Goal: Task Accomplishment & Management: Complete application form

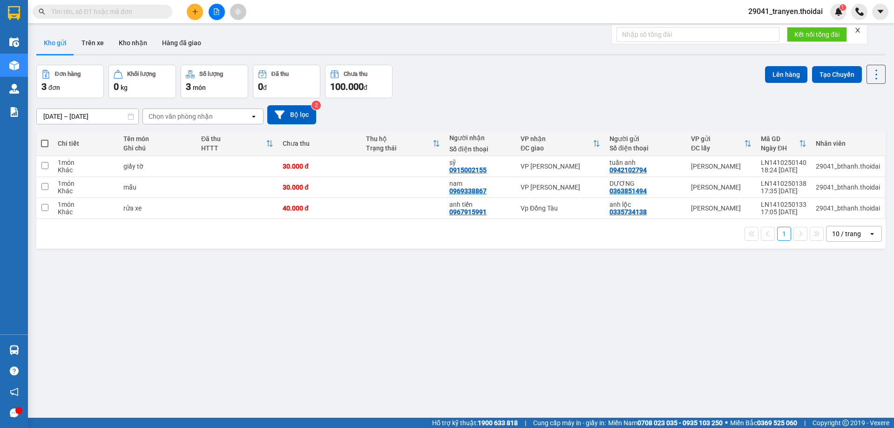
click at [470, 224] on div "1 10 / trang open" at bounding box center [461, 234] width 850 height 30
click at [568, 86] on div "Đơn hàng 3 đơn Khối lượng 0 kg Số lượng 3 món Đã thu 0 đ Chưa thu 100.000 đ Lên…" at bounding box center [461, 82] width 850 height 34
click at [199, 6] on button at bounding box center [195, 12] width 16 height 16
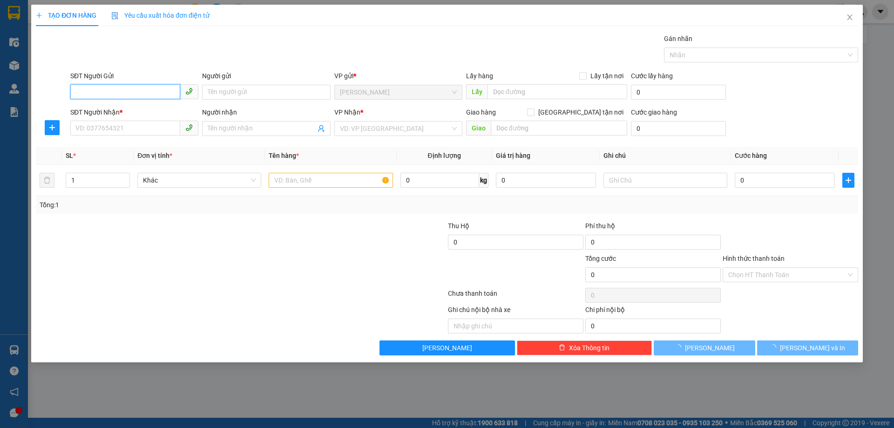
click at [112, 92] on input "SĐT Người Gửi" at bounding box center [125, 91] width 110 height 15
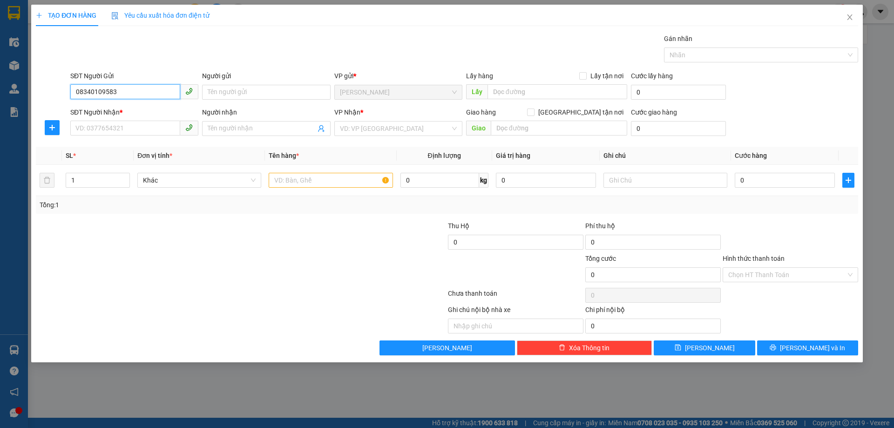
click at [94, 91] on input "08340109583" at bounding box center [125, 91] width 110 height 15
type input "0834109583"
click at [123, 91] on input "0834109583" at bounding box center [125, 91] width 110 height 15
click at [116, 108] on div "0834109583 - chú Sơn" at bounding box center [134, 111] width 117 height 10
type input "chú Sơn"
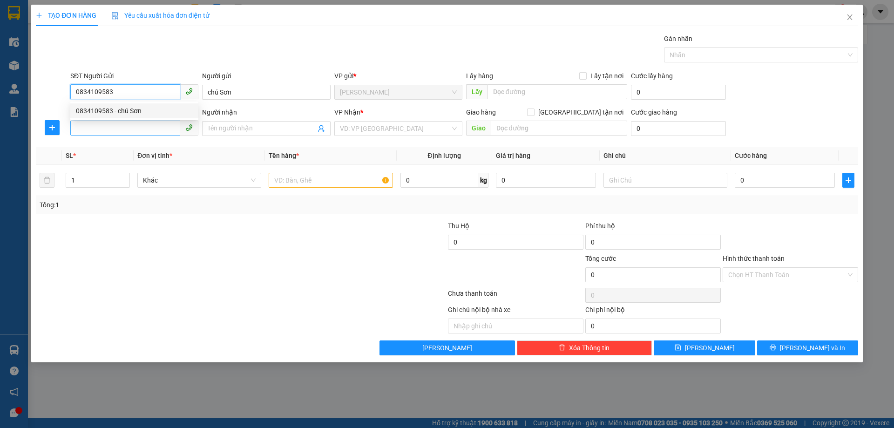
type input "0834109583"
click at [124, 123] on input "SĐT Người Nhận *" at bounding box center [125, 128] width 110 height 15
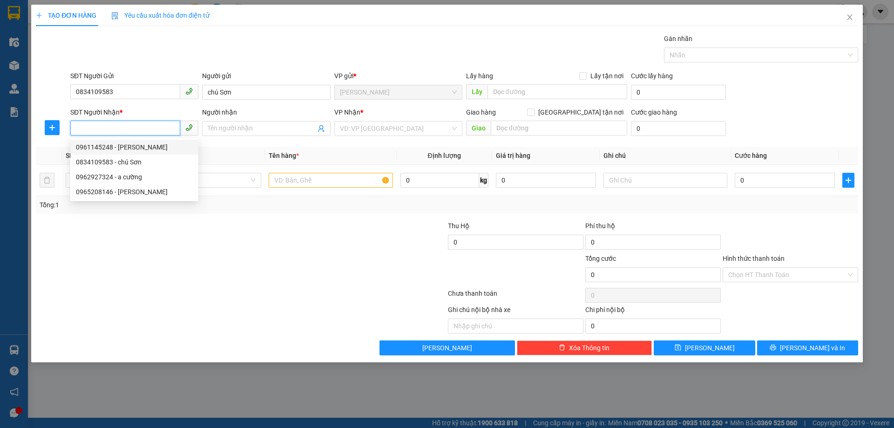
click at [131, 146] on div "0961145248 - [PERSON_NAME]" at bounding box center [134, 147] width 117 height 10
type input "0961145248"
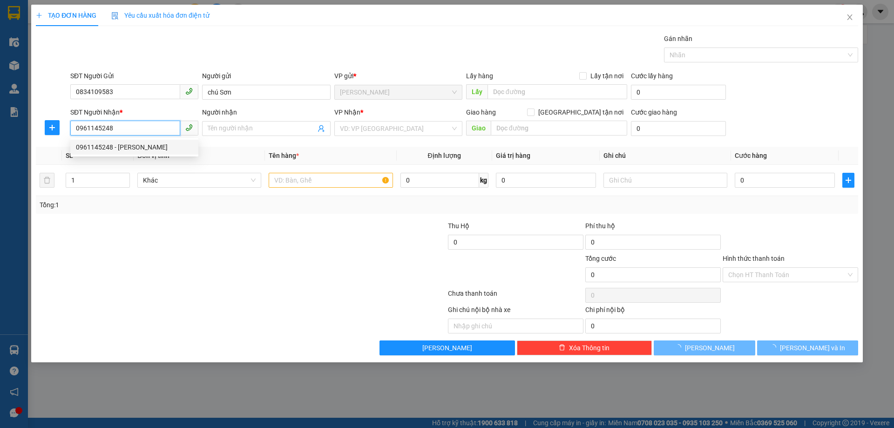
type input "anh cường"
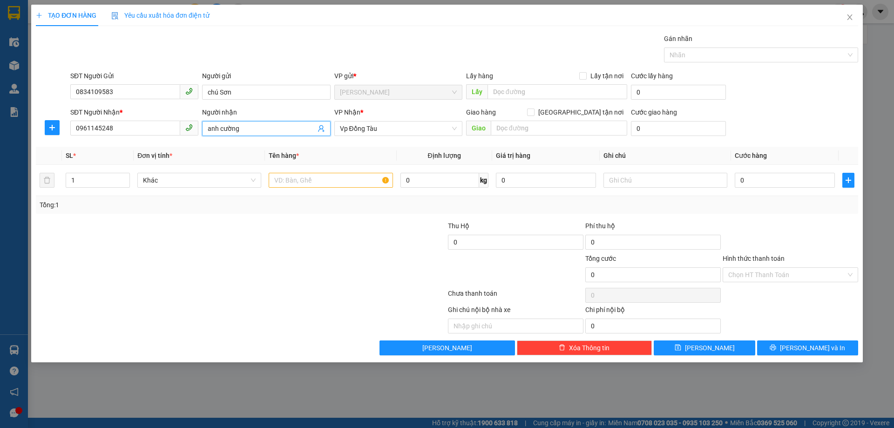
click at [289, 124] on input "anh cường" at bounding box center [262, 128] width 108 height 10
click at [324, 180] on input "text" at bounding box center [331, 180] width 124 height 15
click at [408, 126] on span "Vp Đồng Tàu" at bounding box center [398, 129] width 117 height 14
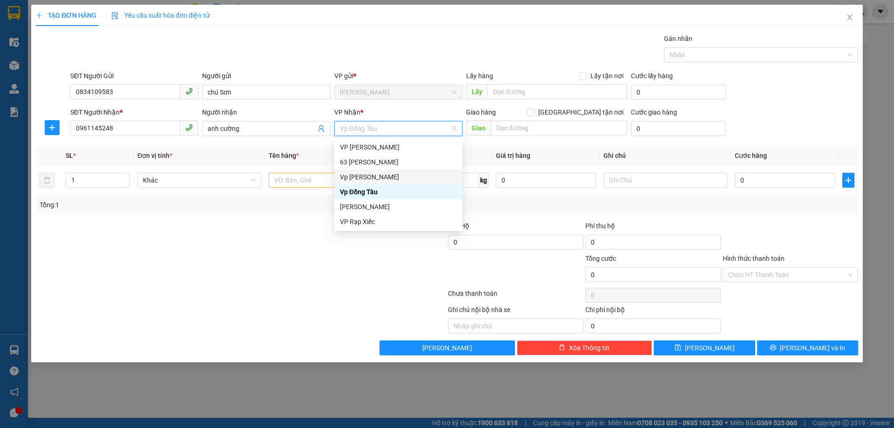
click at [390, 176] on div "Vp [PERSON_NAME]" at bounding box center [398, 177] width 117 height 10
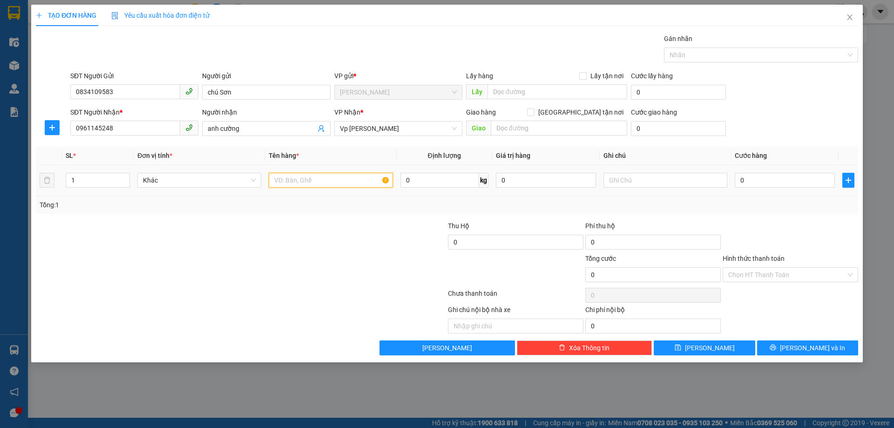
click at [298, 181] on input "text" at bounding box center [331, 180] width 124 height 15
type input "giấy tờ -"
click at [749, 180] on input "0" at bounding box center [785, 180] width 100 height 15
click at [742, 181] on input "0" at bounding box center [785, 180] width 100 height 15
type input "30"
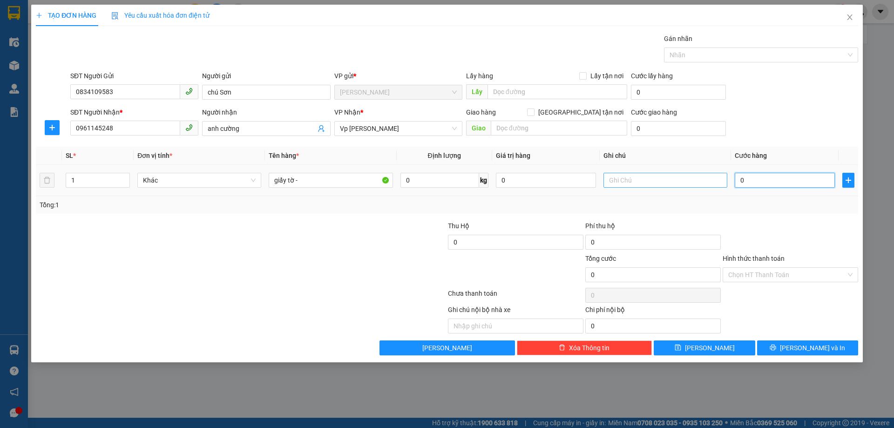
type input "30"
type input "300"
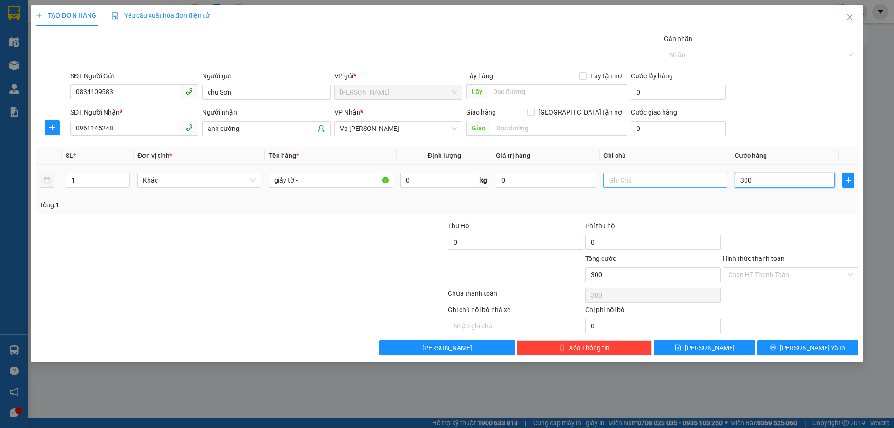
type input "3.000"
type input "30.000"
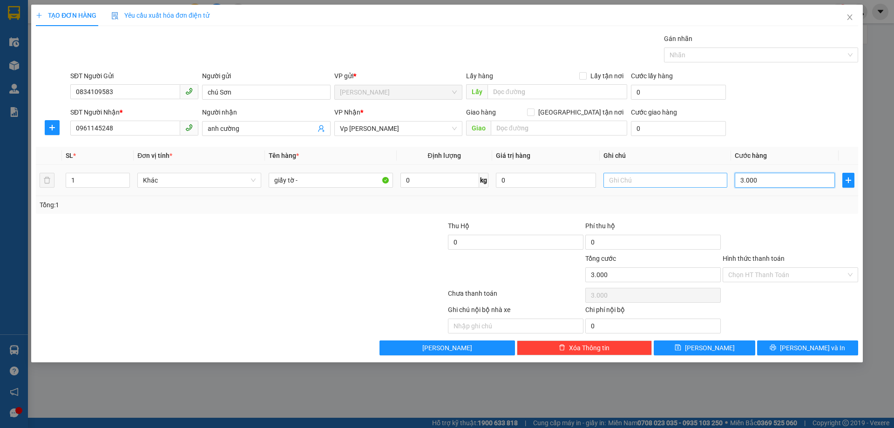
type input "30.000"
drag, startPoint x: 825, startPoint y: 88, endPoint x: 797, endPoint y: 204, distance: 119.3
click at [825, 88] on div "SĐT Người Gửi 0834109583 Người gửi chú [PERSON_NAME] VP gửi * [PERSON_NAME] Lấy…" at bounding box center [464, 87] width 792 height 33
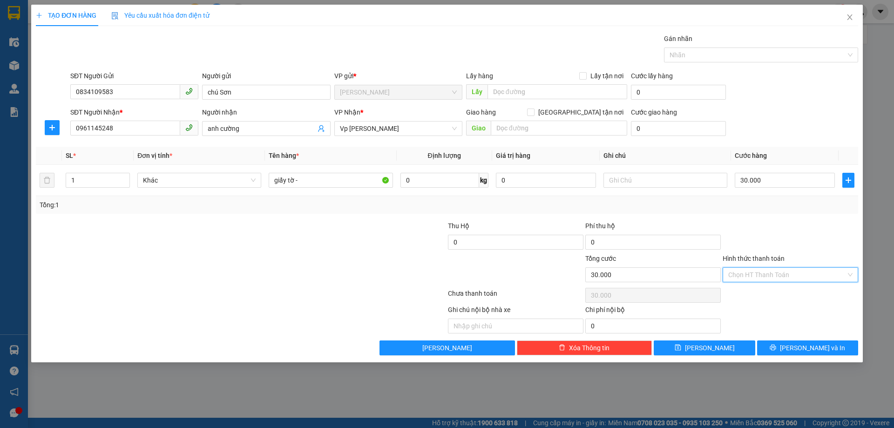
click at [762, 271] on input "Hình thức thanh toán" at bounding box center [787, 275] width 118 height 14
click at [760, 294] on div "Tại văn phòng" at bounding box center [790, 293] width 124 height 10
type input "0"
click at [826, 344] on span "[PERSON_NAME] và In" at bounding box center [812, 348] width 65 height 10
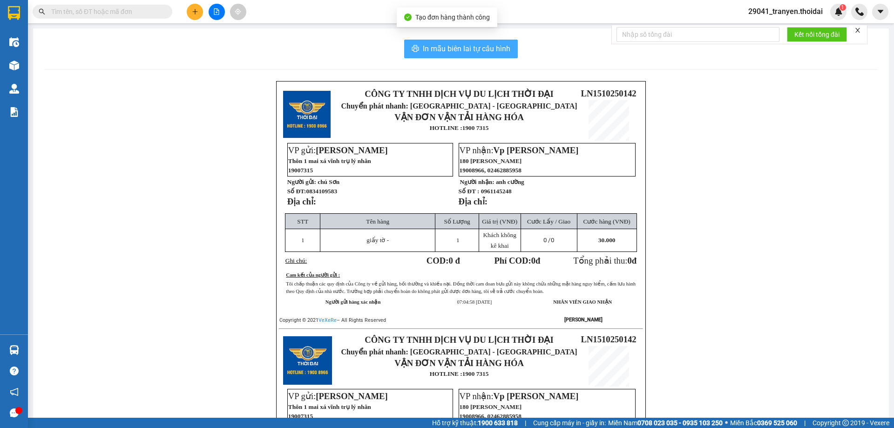
click at [473, 44] on span "In mẫu biên lai tự cấu hình" at bounding box center [467, 49] width 88 height 12
